Goal: Transaction & Acquisition: Purchase product/service

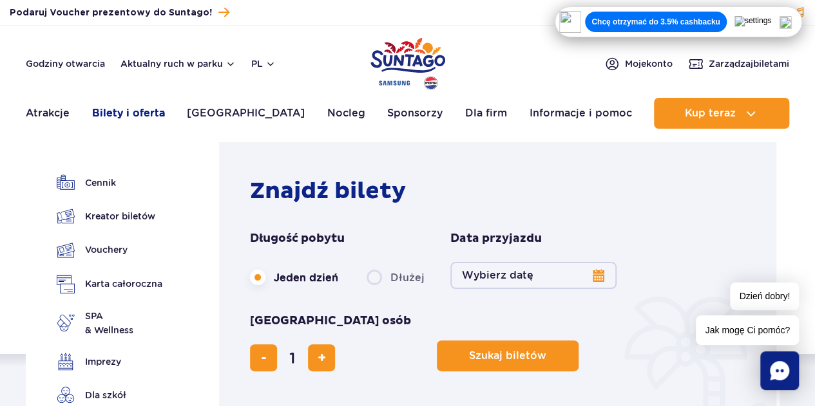
click at [113, 108] on link "Bilety i oferta" at bounding box center [128, 113] width 73 height 31
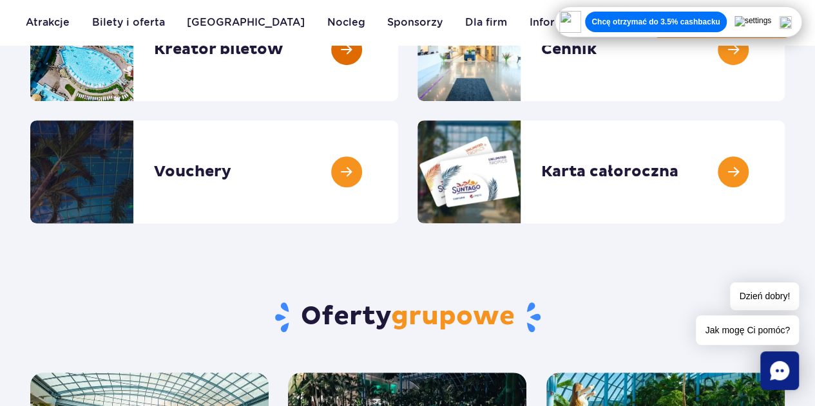
scroll to position [246, 0]
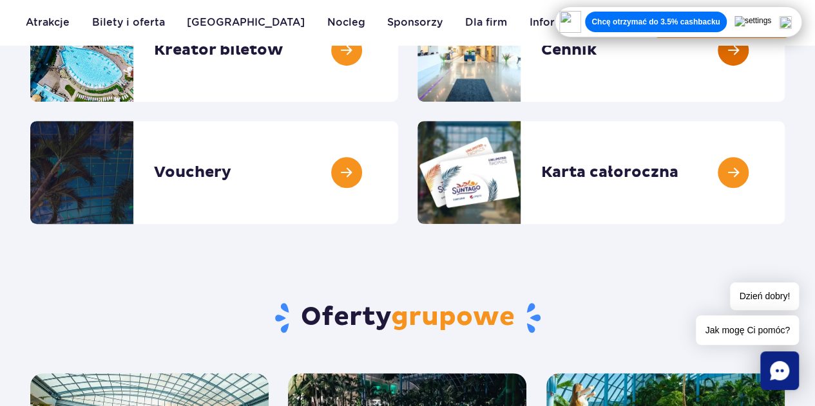
click at [785, 55] on link at bounding box center [785, 50] width 0 height 103
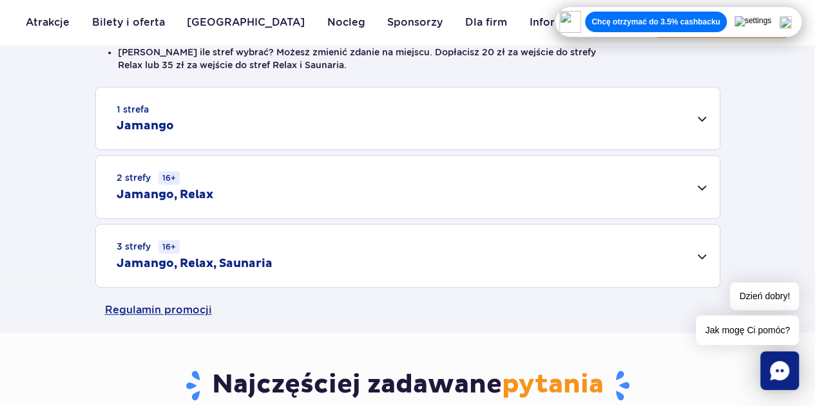
scroll to position [370, 0]
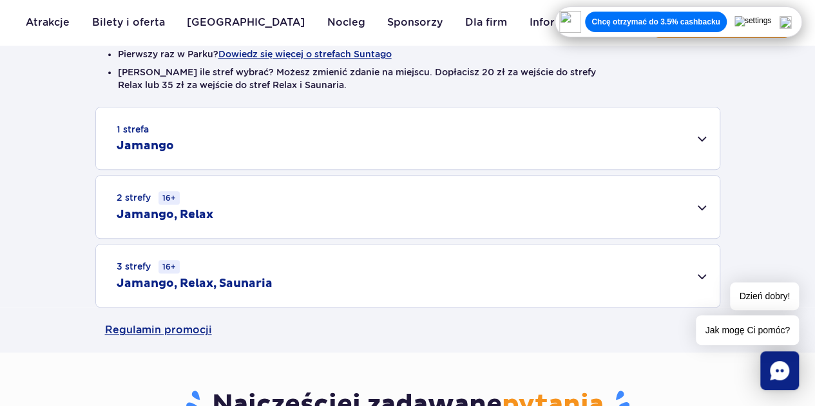
click at [677, 140] on div "1 strefa Jamango" at bounding box center [407, 139] width 623 height 62
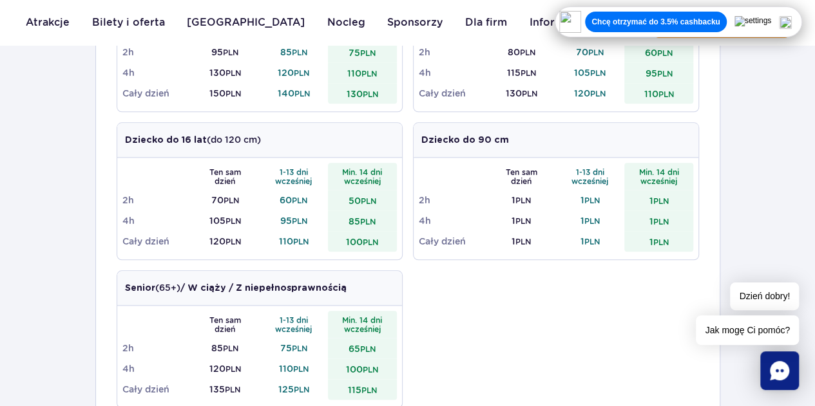
click at [756, 166] on div "1 strefa Jamango Dorosły (18 – 65 lat) / Nastolatek (16 – 18 lat) Ten sam dzień…" at bounding box center [407, 246] width 815 height 669
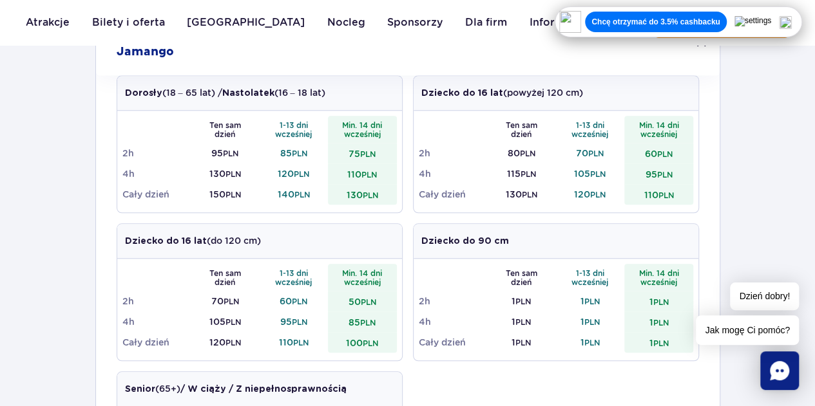
scroll to position [464, 0]
